Goal: Information Seeking & Learning: Learn about a topic

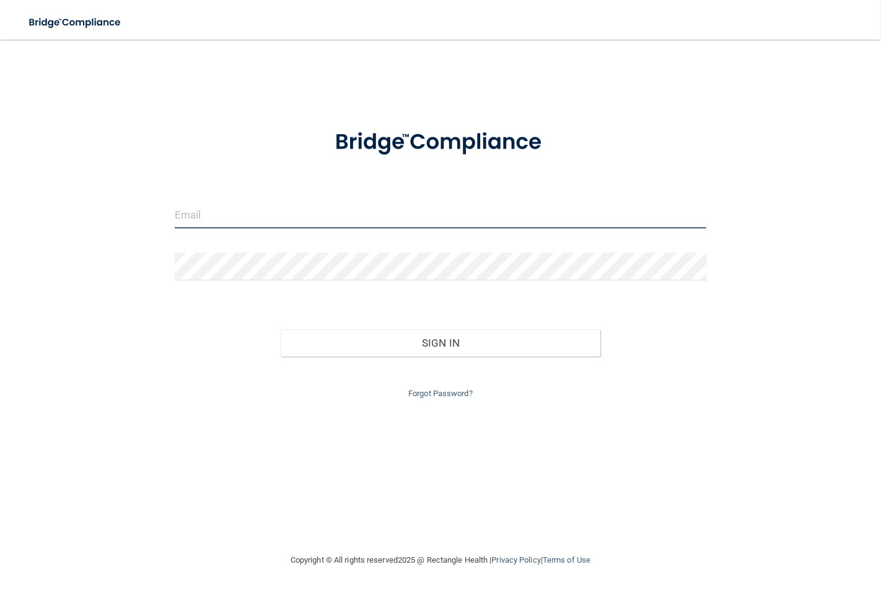
click at [313, 219] on input "email" at bounding box center [441, 215] width 532 height 28
type input "[EMAIL_ADDRESS][DOMAIN_NAME]"
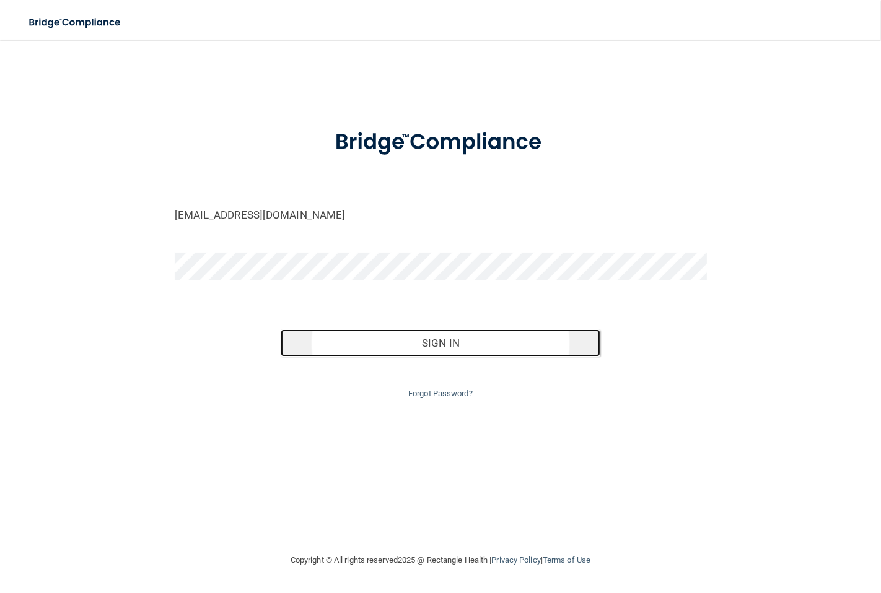
click at [437, 349] on button "Sign In" at bounding box center [440, 342] width 319 height 27
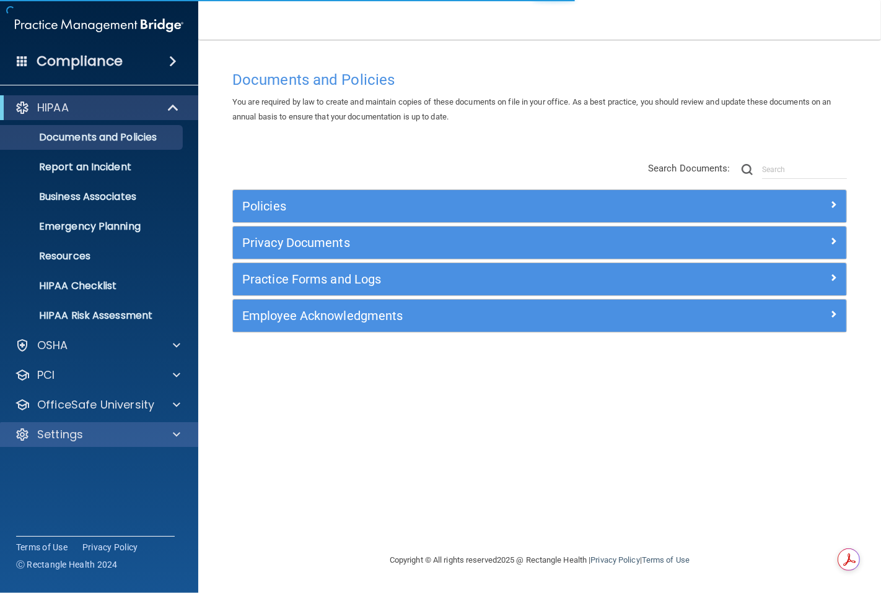
click at [74, 425] on div "Settings" at bounding box center [99, 434] width 199 height 25
click at [67, 434] on p "Settings" at bounding box center [60, 434] width 46 height 15
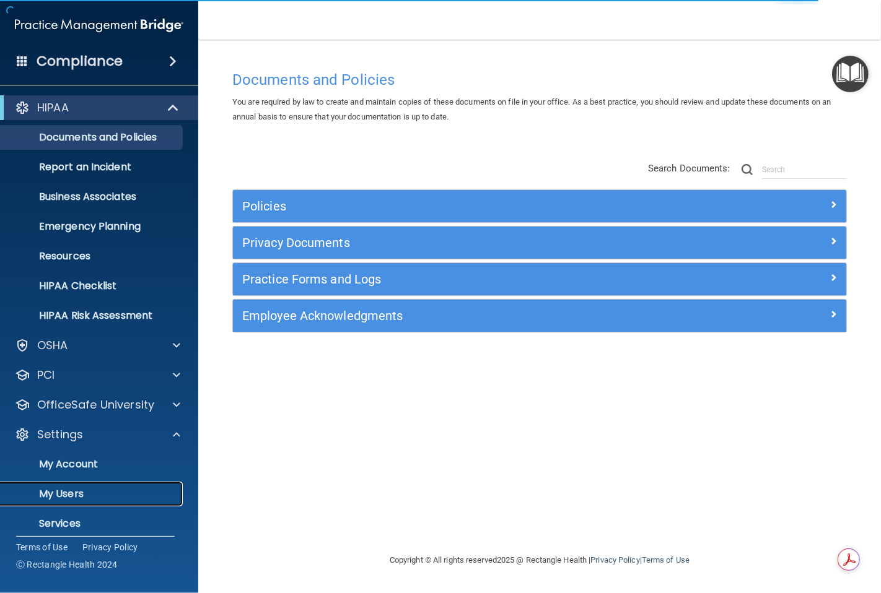
click at [67, 488] on p "My Users" at bounding box center [92, 494] width 169 height 12
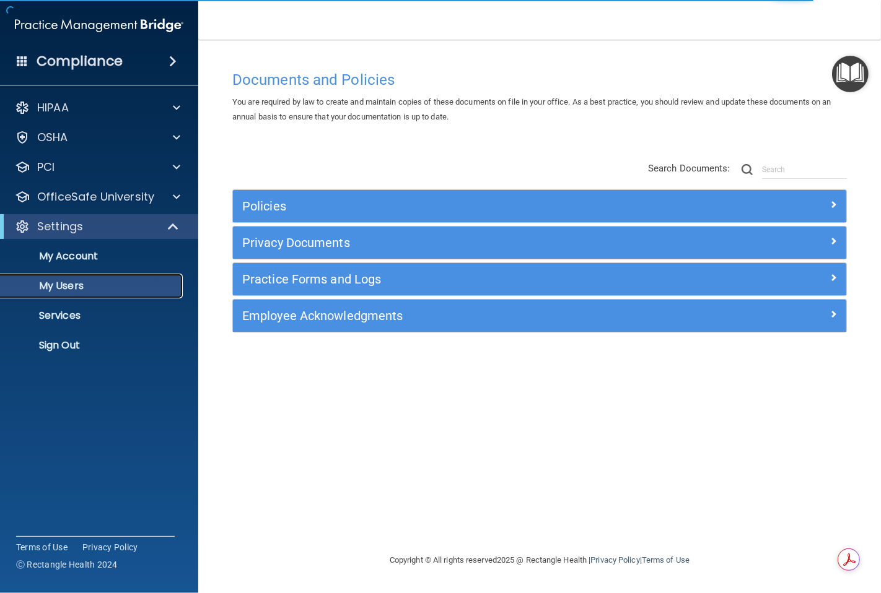
click at [79, 284] on p "My Users" at bounding box center [92, 286] width 169 height 12
select select "20"
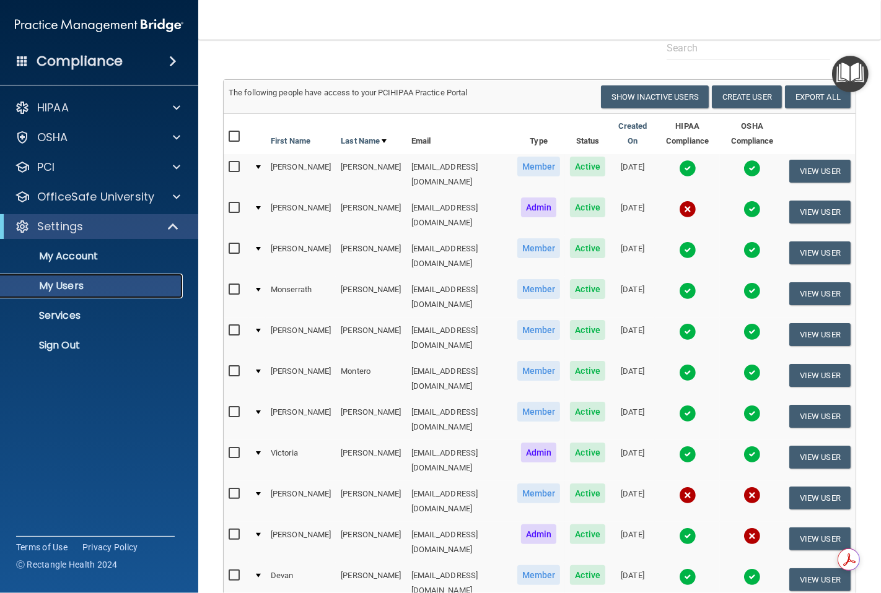
scroll to position [206, 0]
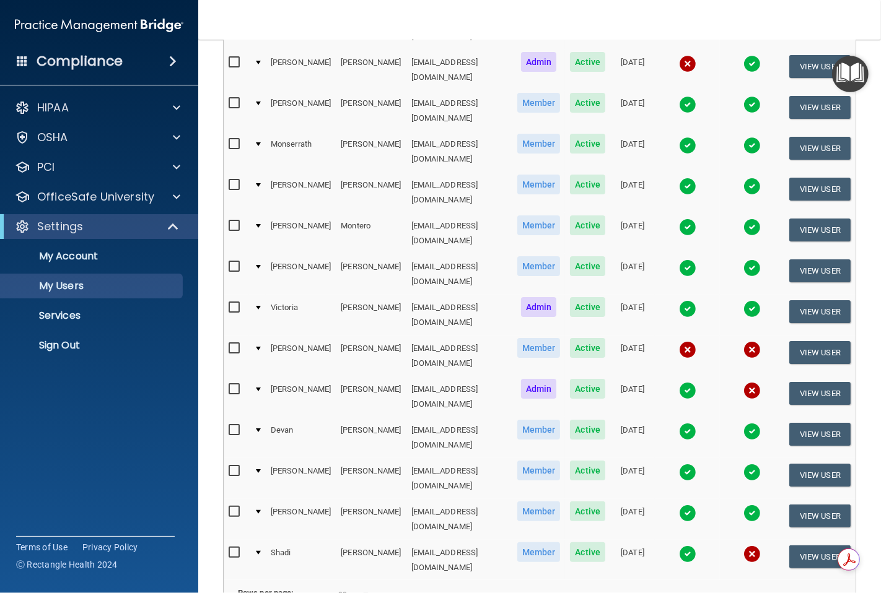
click at [746, 546] on img at bounding box center [751, 554] width 17 height 17
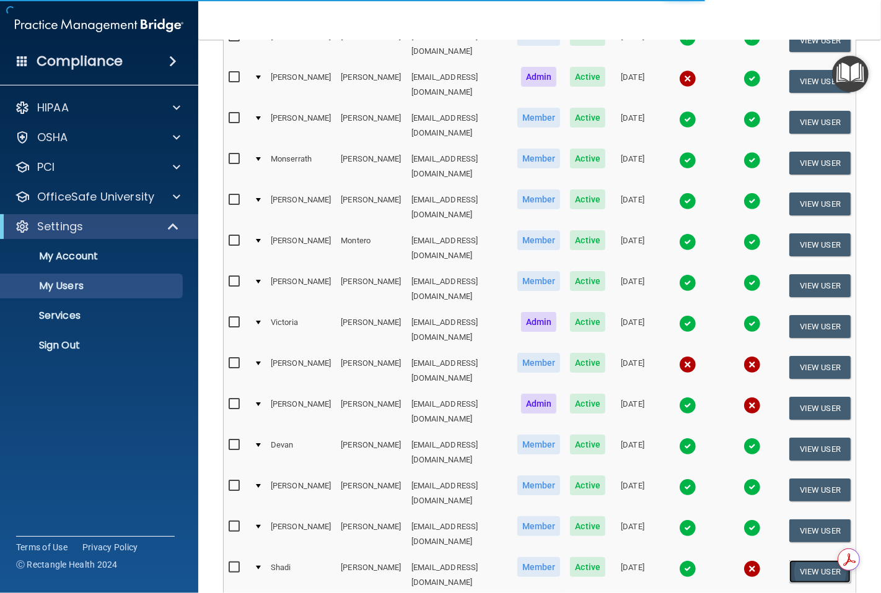
click at [793, 560] on button "View User" at bounding box center [819, 571] width 61 height 23
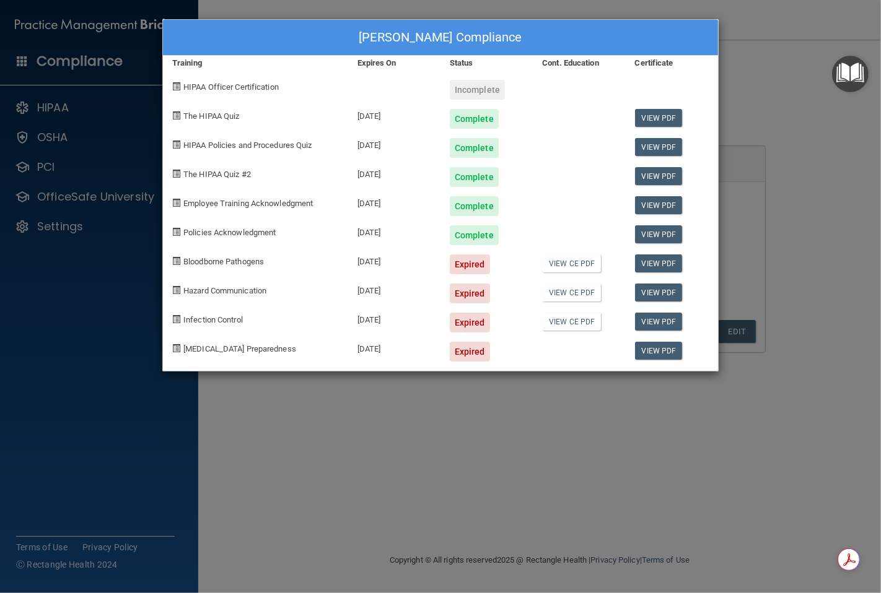
click at [507, 431] on div "[PERSON_NAME] Compliance Training Expires On Status Cont. Education Certificate…" at bounding box center [440, 296] width 881 height 593
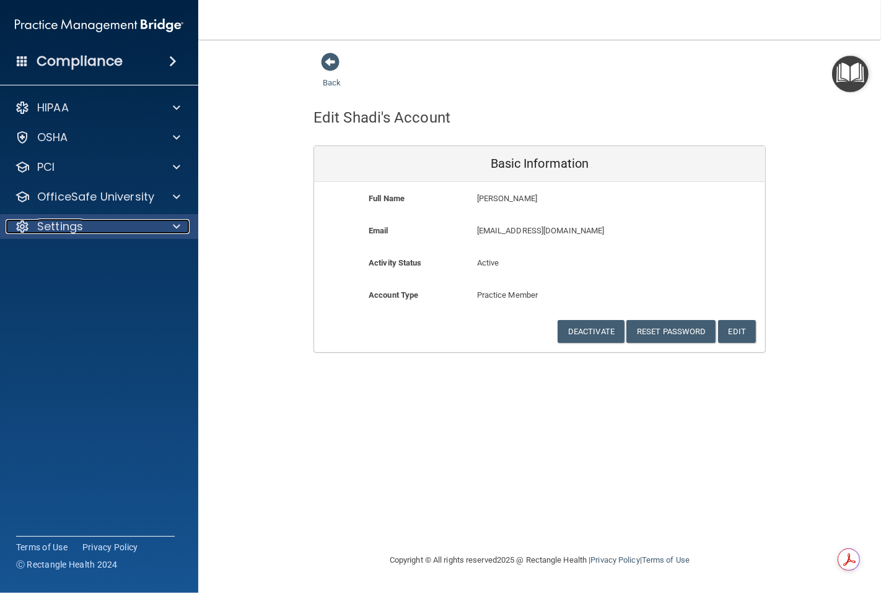
click at [70, 225] on p "Settings" at bounding box center [60, 226] width 46 height 15
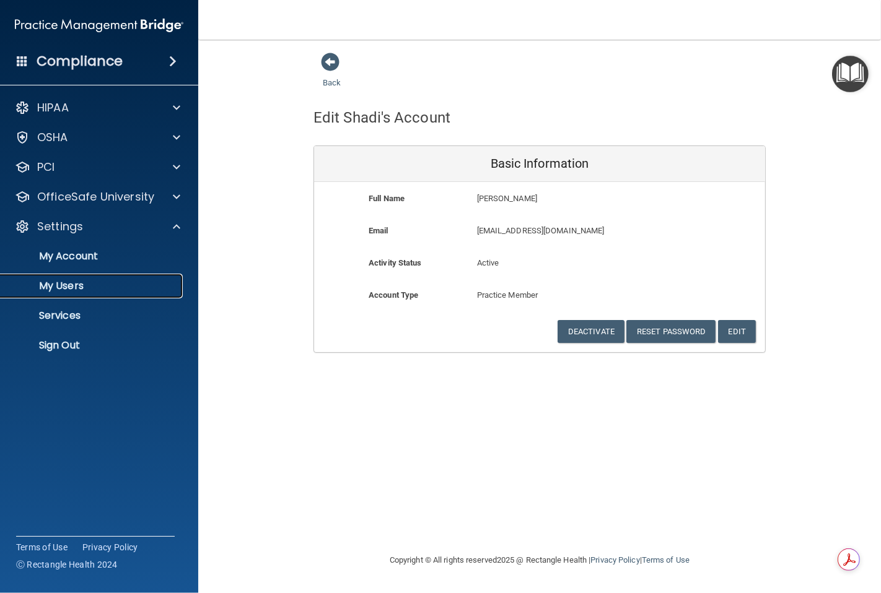
click at [77, 282] on p "My Users" at bounding box center [92, 286] width 169 height 12
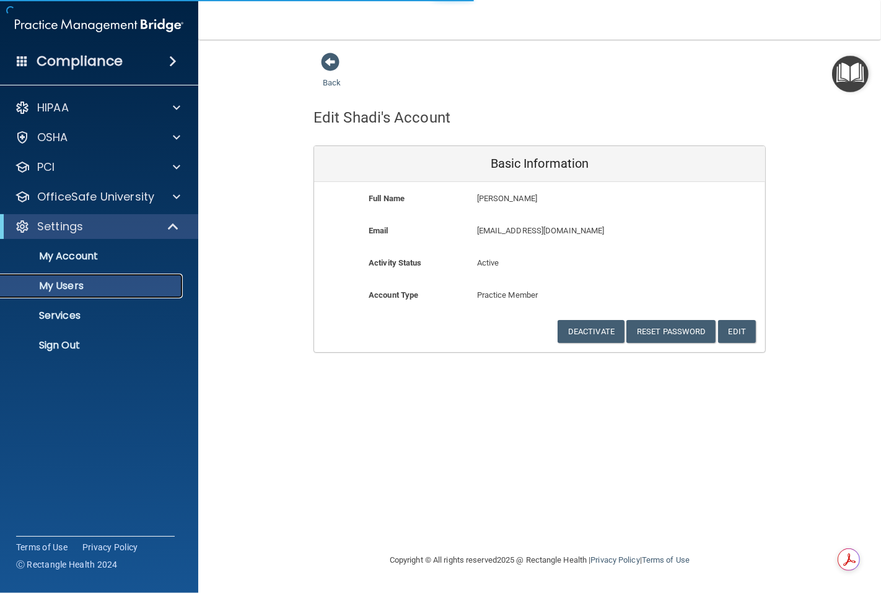
click at [78, 286] on p "My Users" at bounding box center [92, 286] width 169 height 12
select select "20"
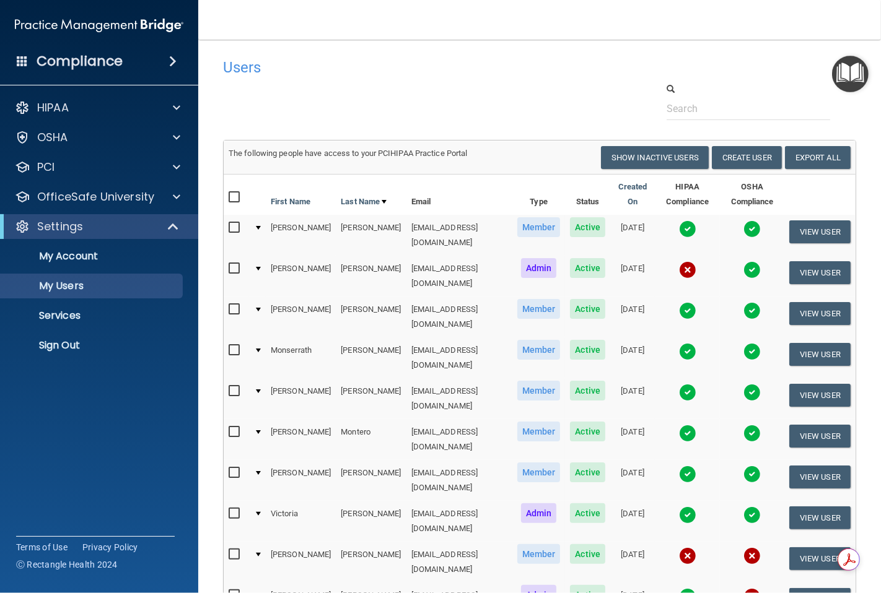
click at [685, 261] on img at bounding box center [687, 269] width 17 height 17
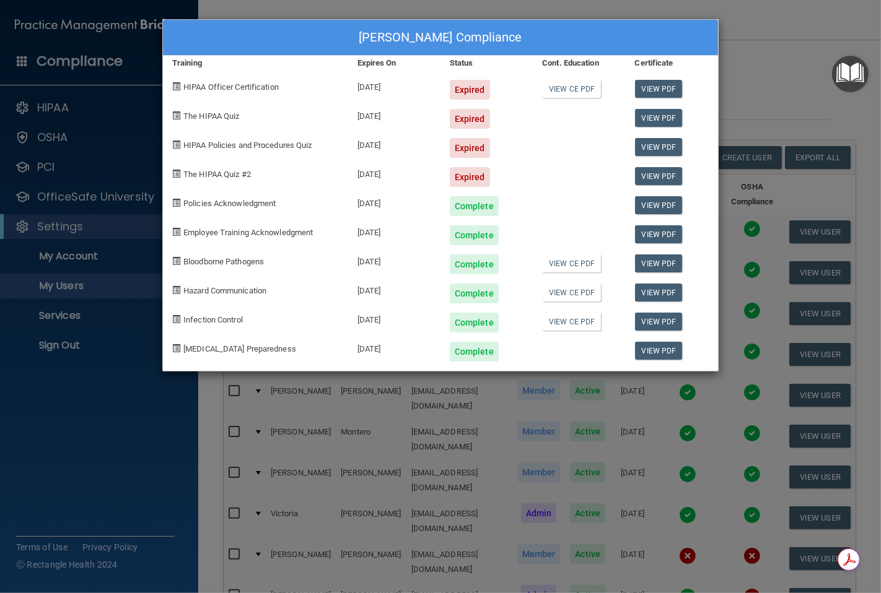
drag, startPoint x: 281, startPoint y: 88, endPoint x: 220, endPoint y: 89, distance: 60.1
click at [256, 89] on div "HIPAA Officer Certification" at bounding box center [255, 85] width 185 height 29
click at [176, 88] on span at bounding box center [176, 86] width 8 height 8
click at [560, 89] on link "View CE PDF" at bounding box center [571, 89] width 59 height 18
click at [747, 42] on div "[PERSON_NAME] Compliance Training Expires On Status Cont. Education Certificate…" at bounding box center [440, 296] width 881 height 593
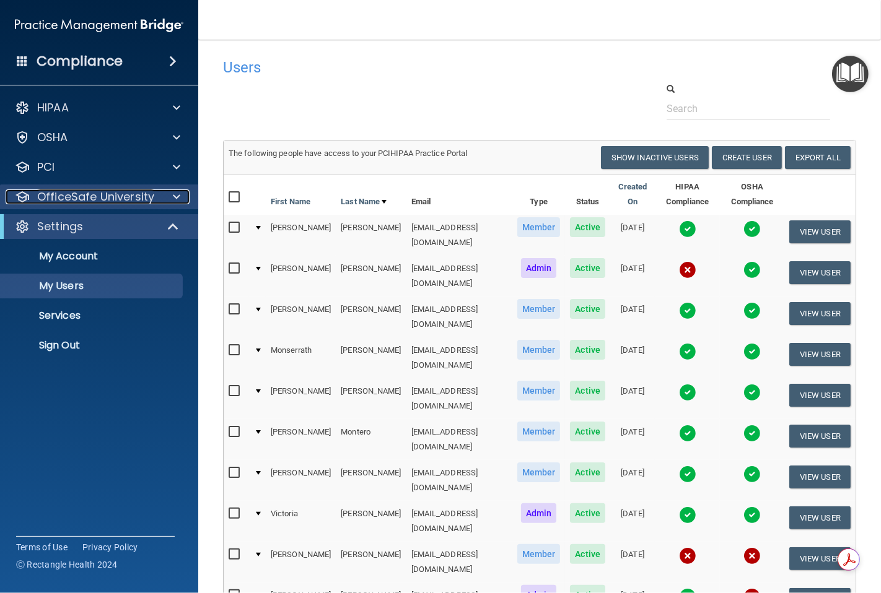
click at [105, 198] on p "OfficeSafe University" at bounding box center [95, 196] width 117 height 15
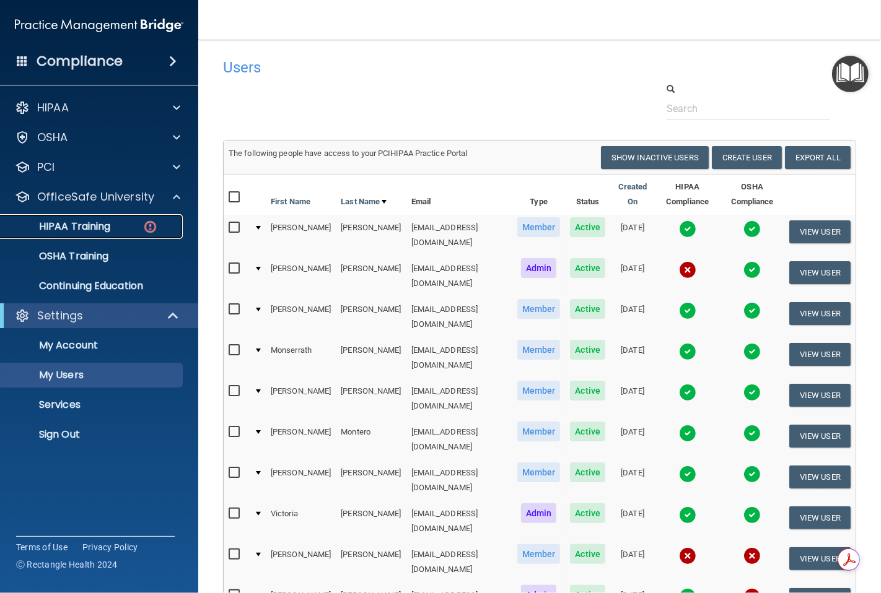
click at [96, 218] on link "HIPAA Training" at bounding box center [85, 226] width 195 height 25
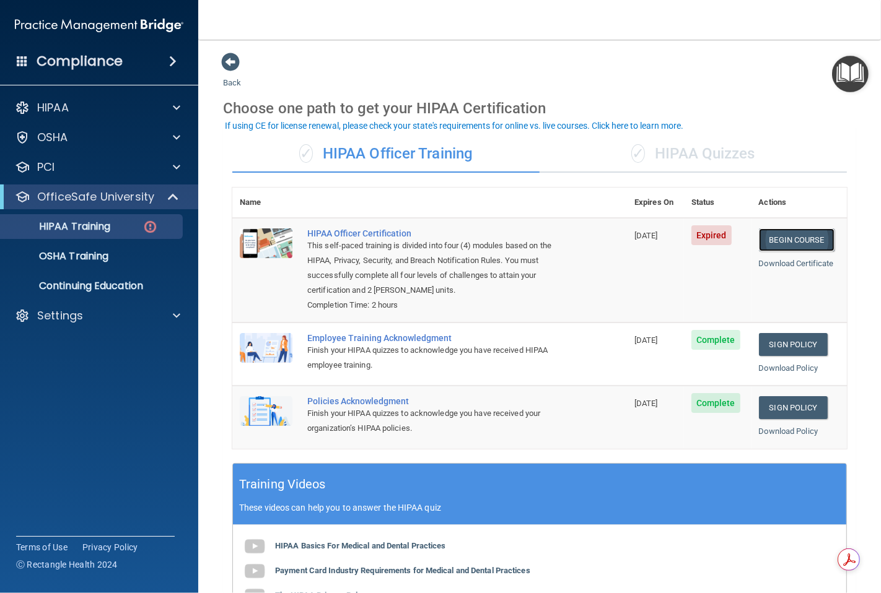
click at [788, 232] on link "Begin Course" at bounding box center [797, 239] width 76 height 23
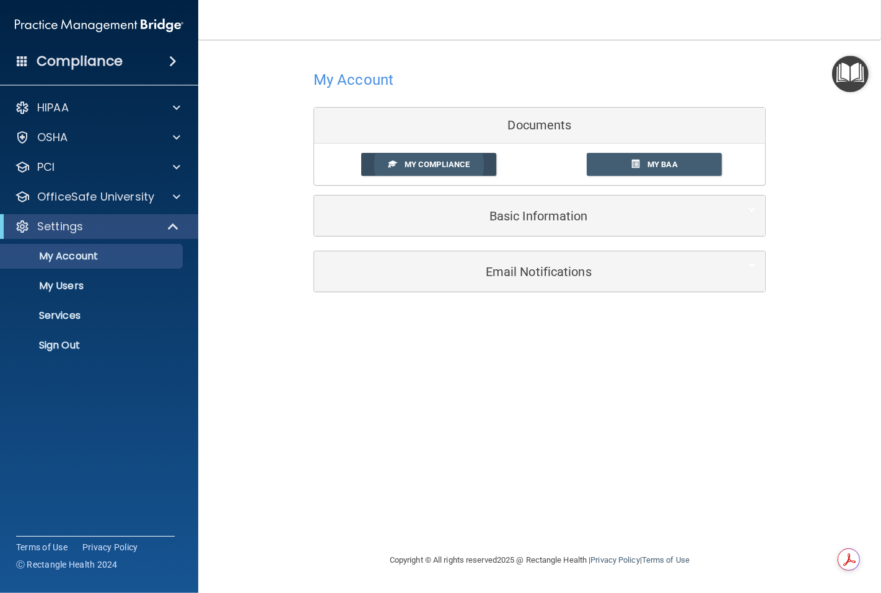
click at [417, 156] on link "My Compliance" at bounding box center [429, 164] width 136 height 23
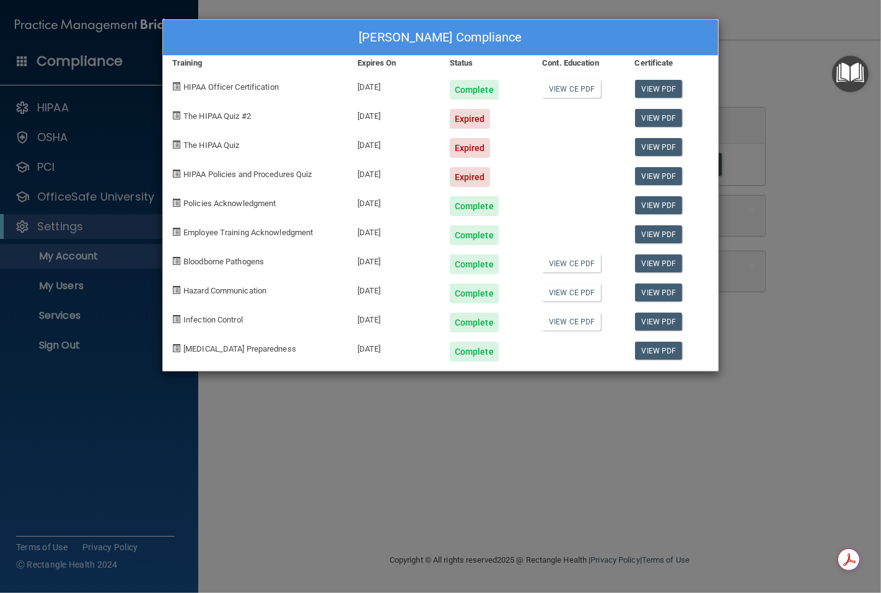
click at [576, 446] on div "Angella Hume's Compliance Training Expires On Status Cont. Education Certificat…" at bounding box center [440, 296] width 881 height 593
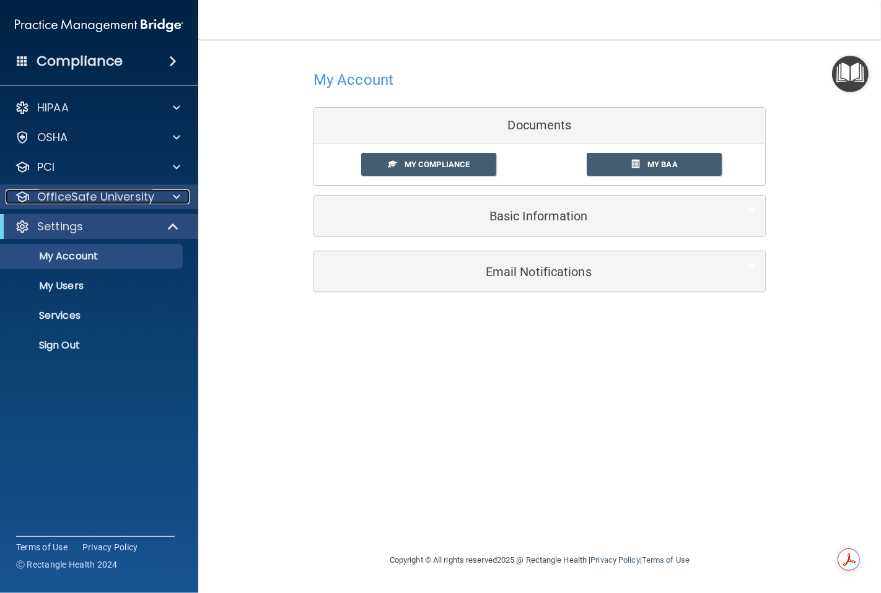
click at [79, 194] on p "OfficeSafe University" at bounding box center [95, 196] width 117 height 15
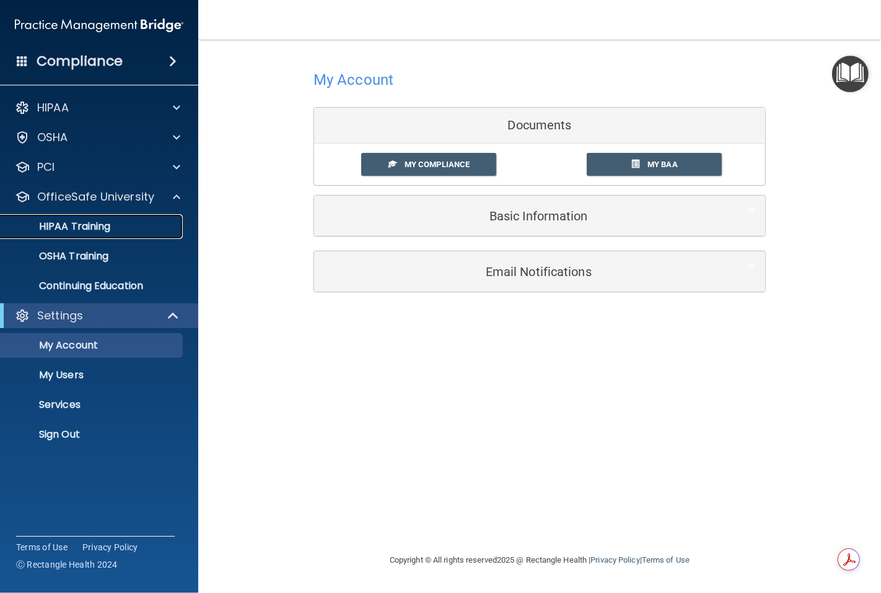
click at [85, 223] on p "HIPAA Training" at bounding box center [59, 226] width 102 height 12
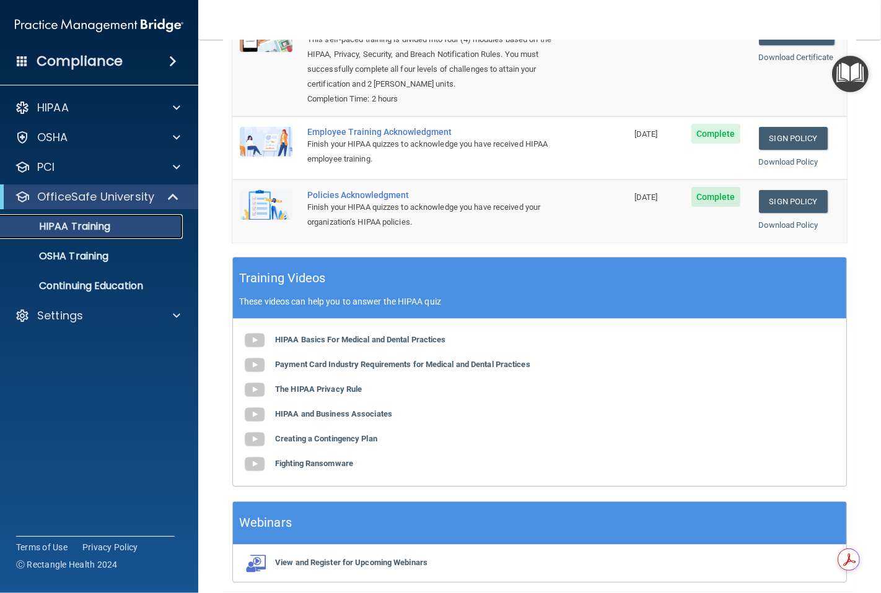
scroll to position [46, 0]
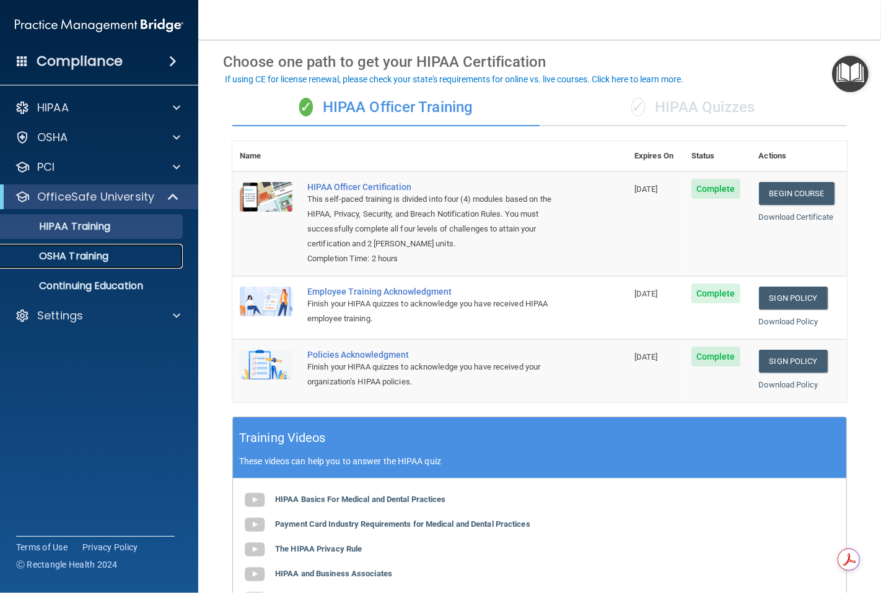
click at [95, 254] on p "OSHA Training" at bounding box center [58, 256] width 100 height 12
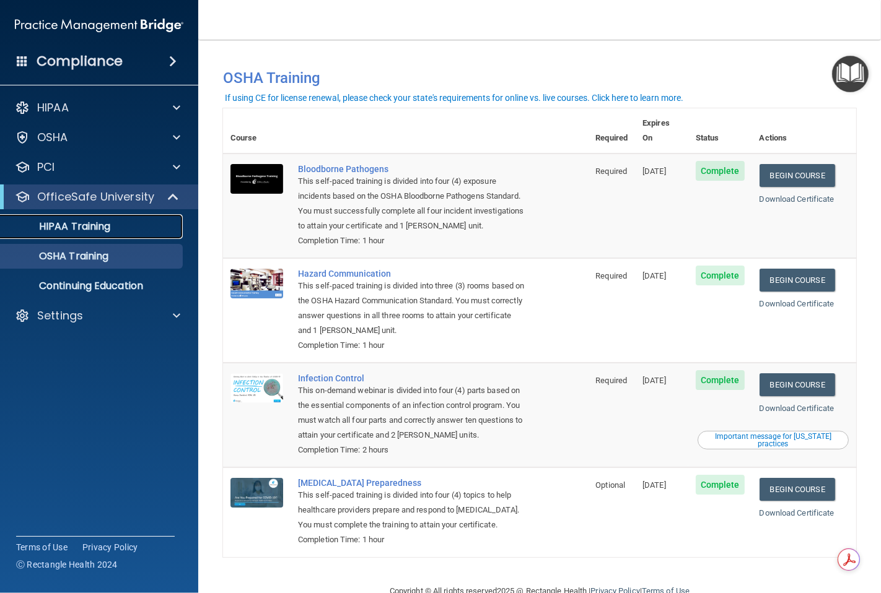
click at [85, 223] on p "HIPAA Training" at bounding box center [59, 226] width 102 height 12
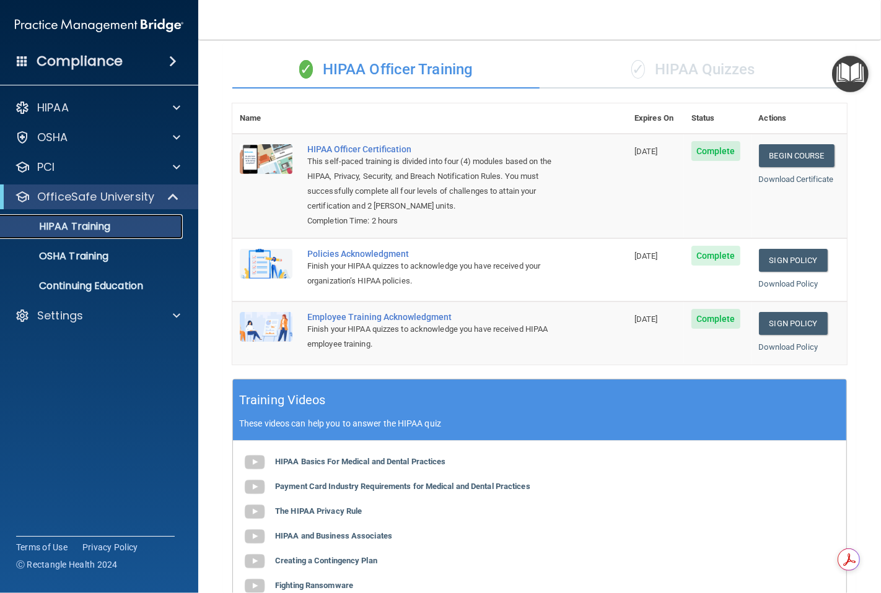
scroll to position [46, 0]
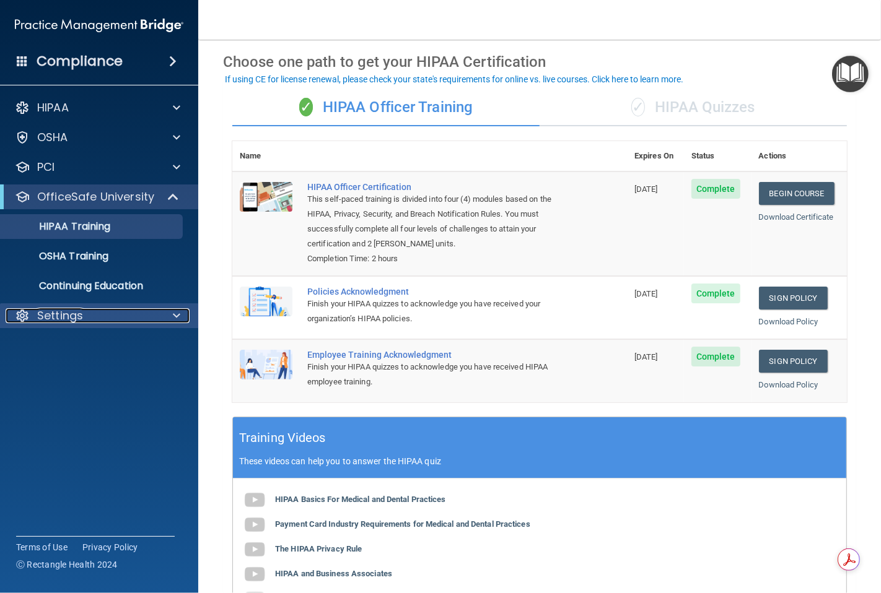
click at [94, 310] on div "Settings" at bounding box center [83, 315] width 154 height 15
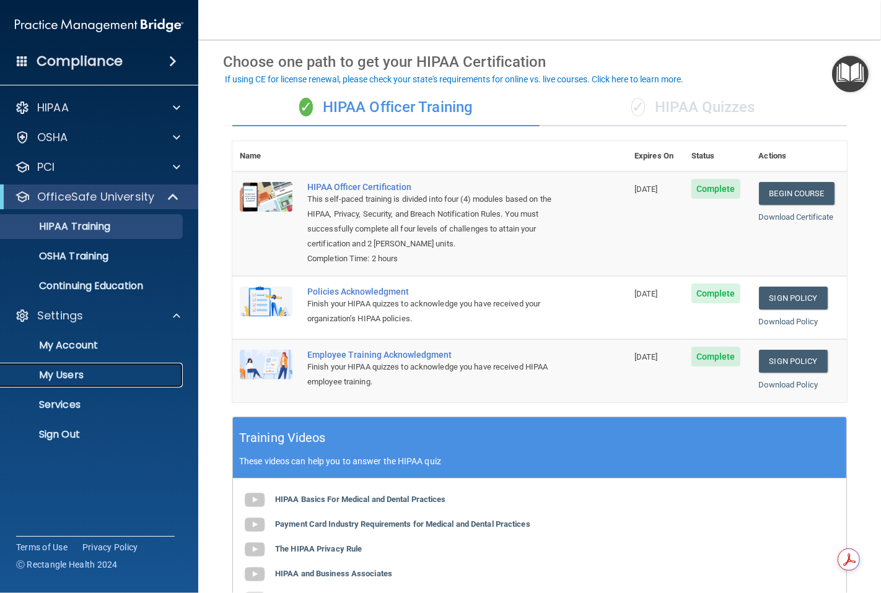
click at [77, 375] on p "My Users" at bounding box center [92, 375] width 169 height 12
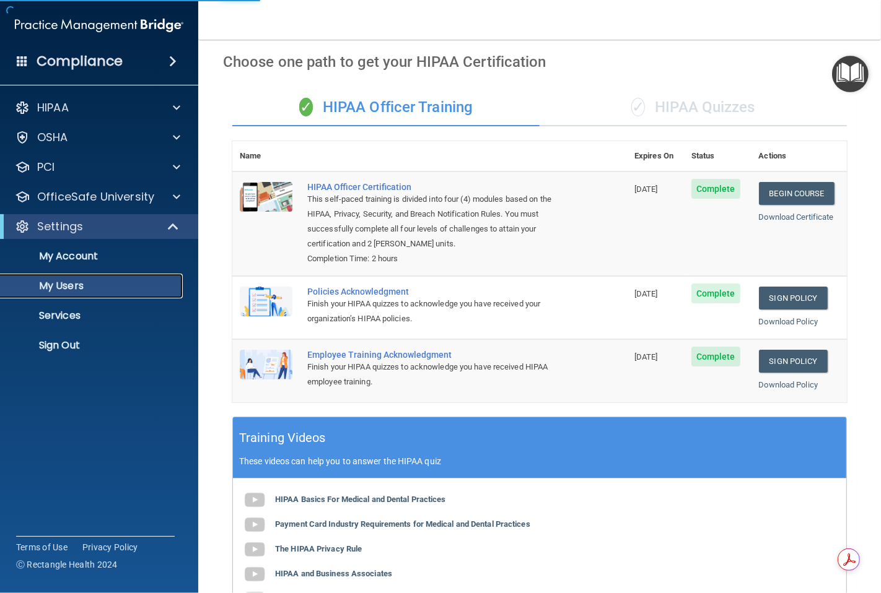
select select "20"
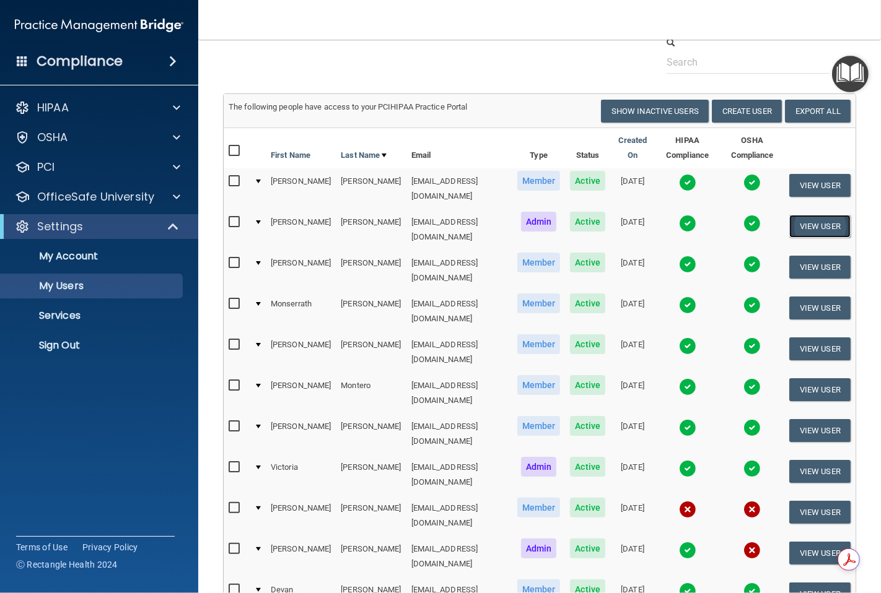
click at [806, 215] on button "View User" at bounding box center [819, 226] width 61 height 23
